Goal: Task Accomplishment & Management: Complete application form

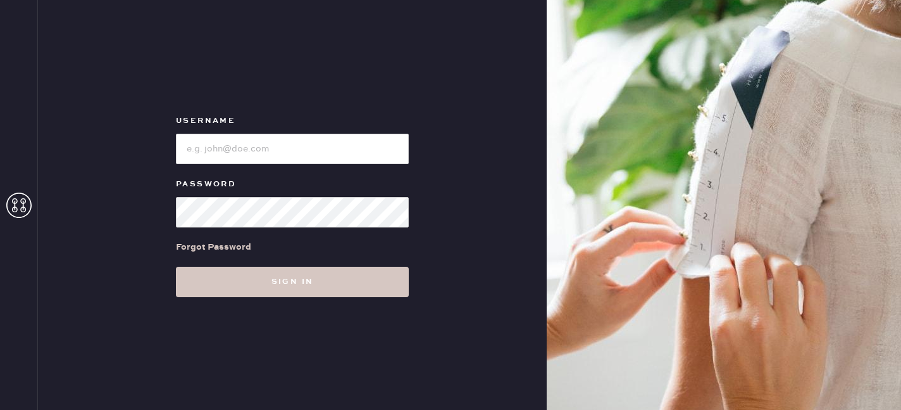
click at [323, 144] on input "loginName" at bounding box center [292, 149] width 233 height 30
type input "reformationsouthcoastplaza"
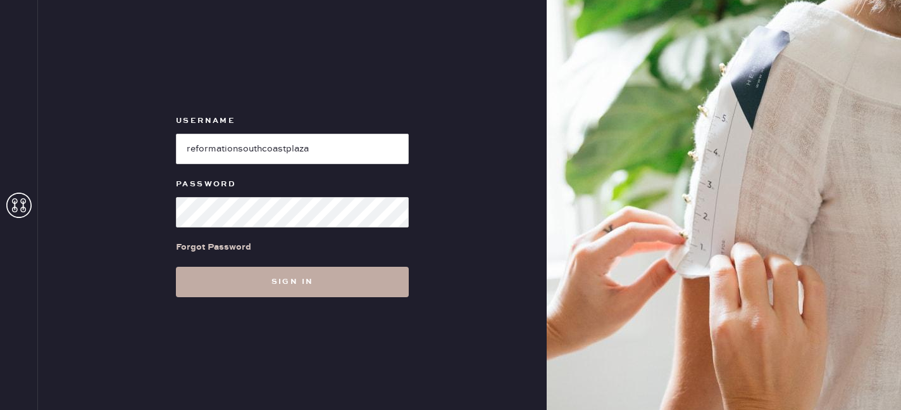
click at [314, 280] on button "Sign in" at bounding box center [292, 282] width 233 height 30
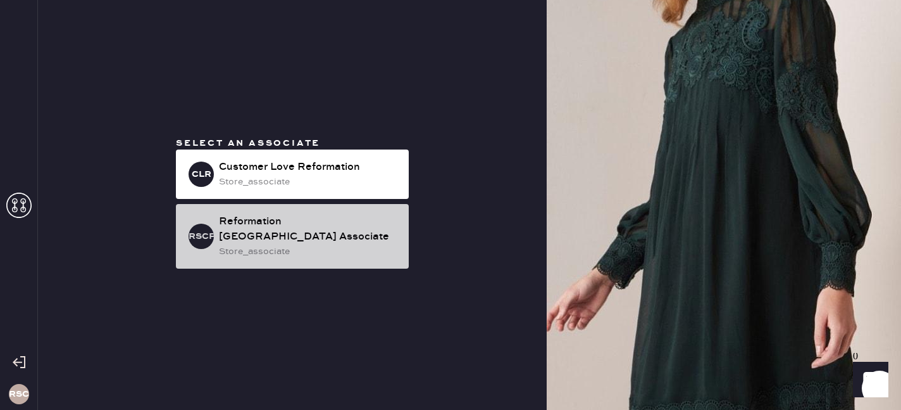
click at [282, 231] on div "Reformation [GEOGRAPHIC_DATA] Associate" at bounding box center [309, 229] width 180 height 30
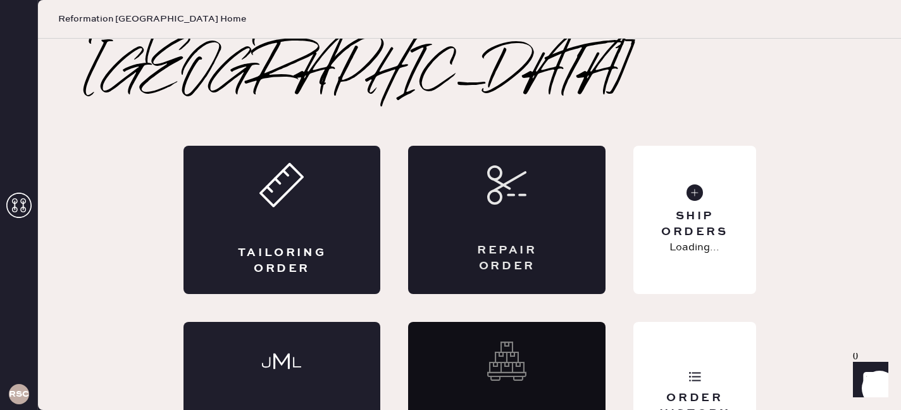
scroll to position [44, 0]
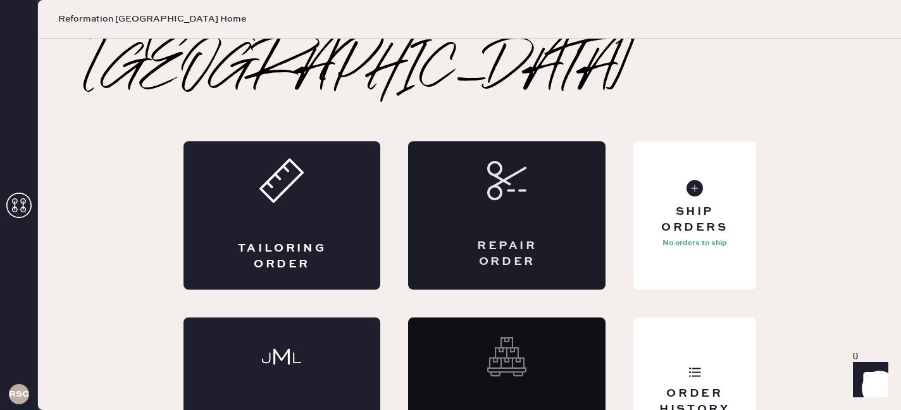
click at [527, 238] on div "Repair Order" at bounding box center [507, 254] width 96 height 32
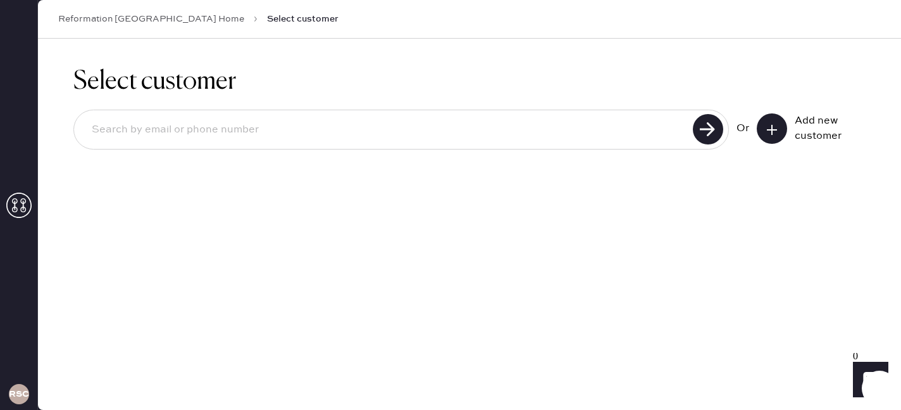
click at [596, 124] on input at bounding box center [386, 129] width 608 height 29
click at [605, 124] on input at bounding box center [386, 129] width 608 height 29
click at [599, 225] on div "Select customer Or Add new customer" at bounding box center [469, 224] width 863 height 371
click at [570, 156] on div "Or Add new customer" at bounding box center [469, 131] width 793 height 68
click at [567, 139] on input at bounding box center [386, 129] width 608 height 29
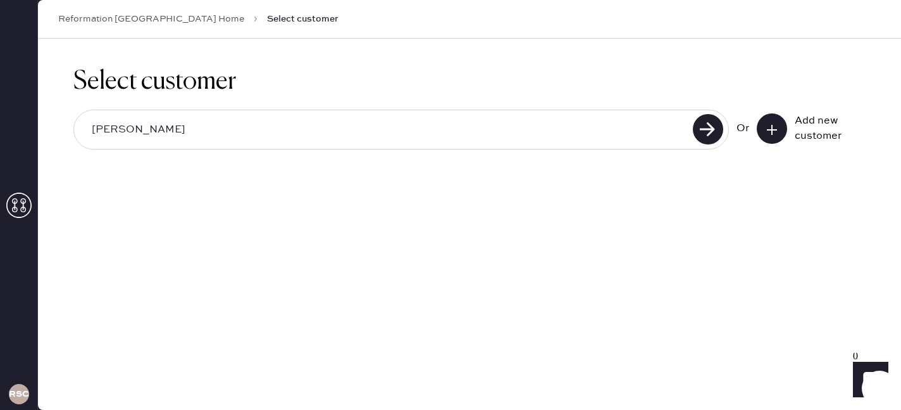
type input "[PERSON_NAME]"
click at [779, 134] on button at bounding box center [772, 128] width 30 height 30
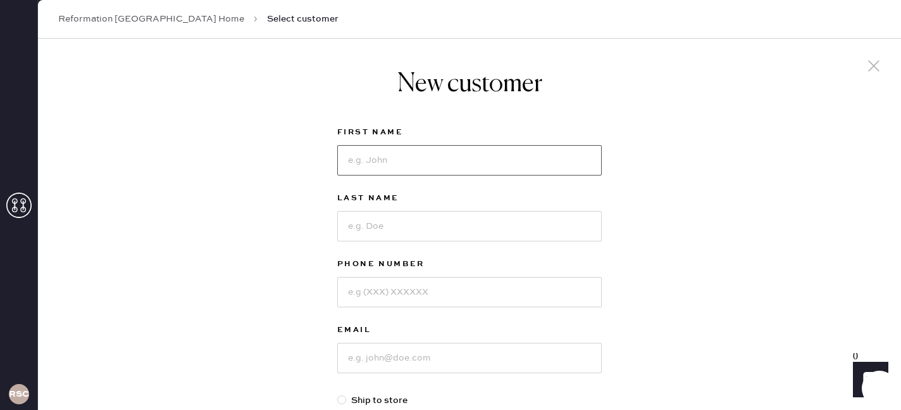
click at [456, 163] on input at bounding box center [469, 160] width 265 height 30
type input "Hong"
click at [426, 235] on input at bounding box center [469, 226] width 265 height 30
type input "[PERSON_NAME]"
click at [422, 296] on input at bounding box center [469, 292] width 265 height 30
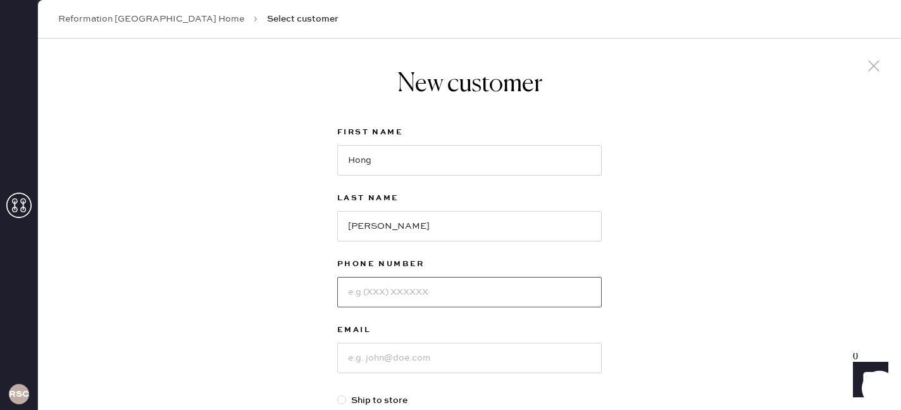
type input "6"
type input "8587527558"
click at [410, 360] on input at bounding box center [469, 357] width 265 height 30
click at [410, 360] on input "[PERSON_NAME]@[PERSON_NAME]" at bounding box center [469, 357] width 265 height 30
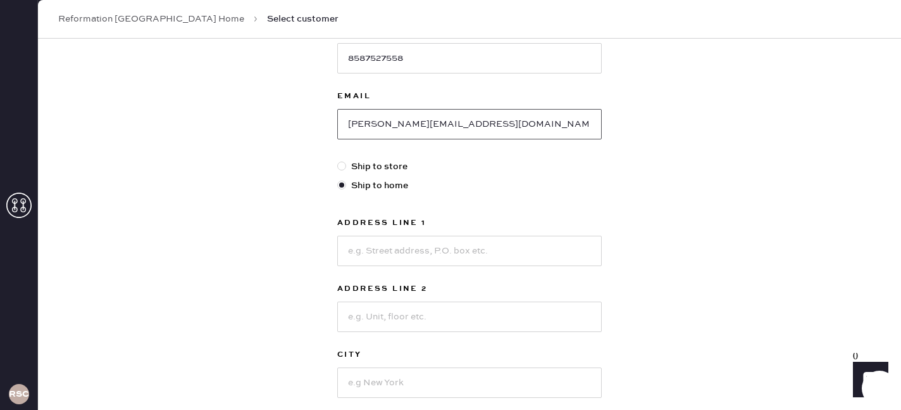
scroll to position [234, 0]
type input "[PERSON_NAME][EMAIL_ADDRESS][DOMAIN_NAME]"
click at [387, 267] on div "Address Line 1 Address Line 2 City State Select AK [GEOGRAPHIC_DATA] CO [GEOGRA…" at bounding box center [469, 339] width 265 height 248
click at [386, 260] on input at bounding box center [469, 250] width 265 height 30
click at [291, 216] on div "New customer First Name [PERSON_NAME] Last Name [PERSON_NAME] Phone Number [PHO…" at bounding box center [469, 197] width 863 height 785
